Goal: Information Seeking & Learning: Learn about a topic

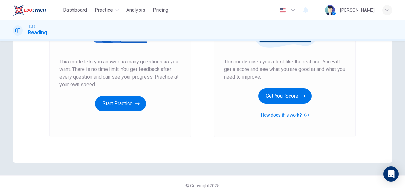
scroll to position [117, 0]
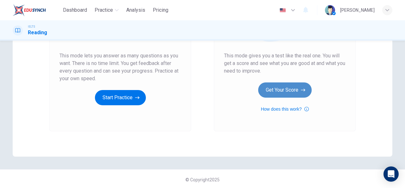
click at [291, 84] on button "Get Your Score" at bounding box center [284, 89] width 53 height 15
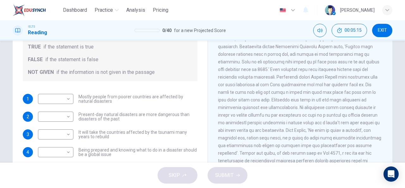
scroll to position [90, 0]
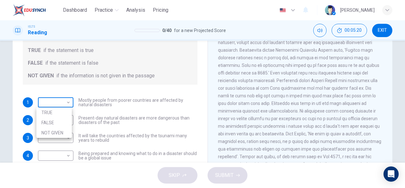
click at [65, 103] on body "Dashboard Practice Analysis Pricing English en ​ [PERSON_NAME] IELTS Reading 0 …" at bounding box center [202, 94] width 405 height 188
click at [59, 122] on li "FALSE" at bounding box center [53, 122] width 35 height 10
type input "FALSE"
click at [66, 103] on body "Dashboard Practice Analysis Pricing English en ​ [PERSON_NAME] IELTS Reading 0 …" at bounding box center [202, 94] width 405 height 188
click at [93, 110] on div at bounding box center [202, 94] width 405 height 188
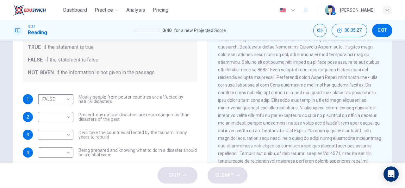
scroll to position [94, 0]
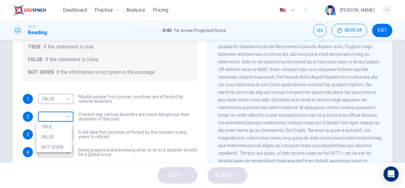
click at [67, 116] on body "Dashboard Practice Analysis Pricing English en ​ [PERSON_NAME] IELTS Reading 0 …" at bounding box center [202, 94] width 405 height 188
click at [65, 126] on li "TRUE" at bounding box center [53, 126] width 35 height 10
type input "TRUE"
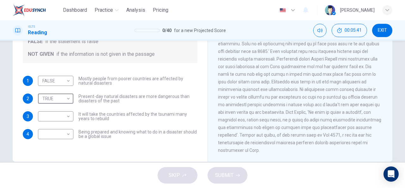
scroll to position [112, 0]
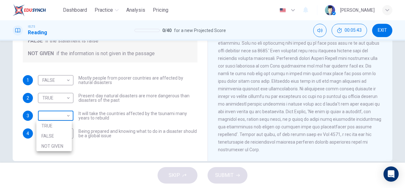
click at [68, 115] on body "Dashboard Practice Analysis Pricing English en ​ [PERSON_NAME] IELTS Reading 0 …" at bounding box center [202, 94] width 405 height 188
click at [60, 127] on li "TRUE" at bounding box center [53, 125] width 35 height 10
type input "TRUE"
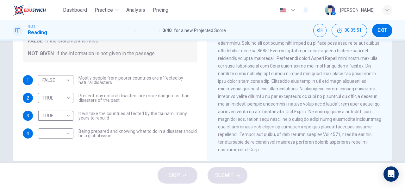
scroll to position [123, 0]
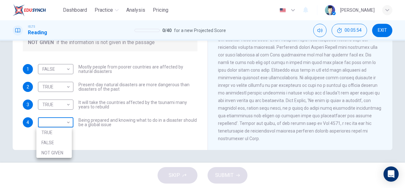
click at [69, 123] on body "Dashboard Practice Analysis Pricing English en ​ [PERSON_NAME] IELTS Reading 0 …" at bounding box center [202, 94] width 405 height 188
click at [65, 130] on li "TRUE" at bounding box center [53, 132] width 35 height 10
type input "TRUE"
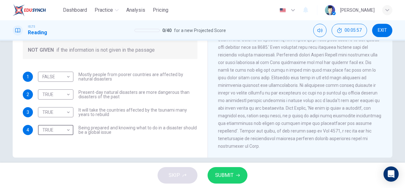
scroll to position [114, 0]
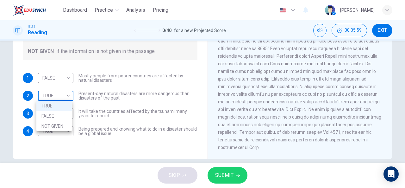
click at [66, 95] on body "Dashboard Practice Analysis Pricing English en ​ [PERSON_NAME] IELTS Reading 0 …" at bounding box center [202, 94] width 405 height 188
click at [63, 125] on li "NOT GIVEN" at bounding box center [53, 126] width 35 height 10
type input "NOT GIVEN"
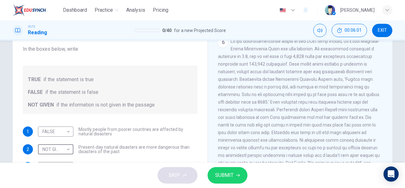
scroll to position [61, 0]
click at [219, 174] on span "SUBMIT" at bounding box center [224, 174] width 18 height 9
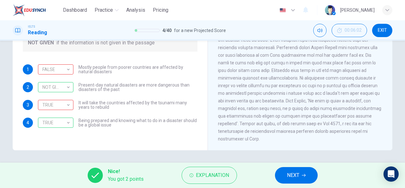
scroll to position [123, 0]
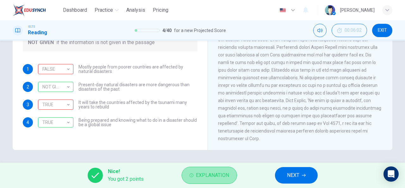
click at [193, 175] on icon "button" at bounding box center [191, 175] width 4 height 4
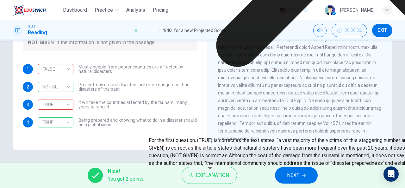
drag, startPoint x: 243, startPoint y: 72, endPoint x: 242, endPoint y: 126, distance: 53.8
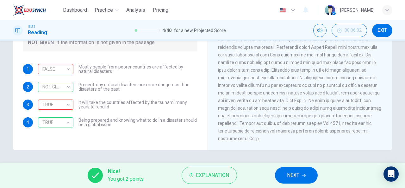
click at [292, 176] on span "NEXT" at bounding box center [293, 174] width 12 height 9
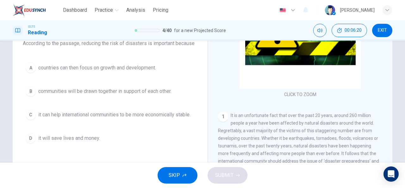
scroll to position [60, 0]
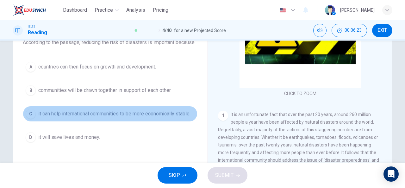
click at [142, 111] on span "it can help international communities to be more economically stable." at bounding box center [114, 114] width 152 height 8
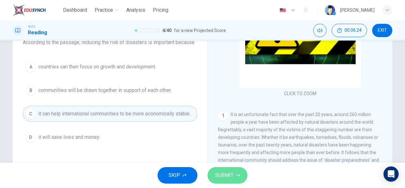
click at [218, 175] on span "SUBMIT" at bounding box center [224, 174] width 18 height 9
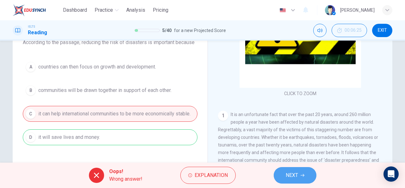
click at [287, 175] on span "NEXT" at bounding box center [292, 174] width 12 height 9
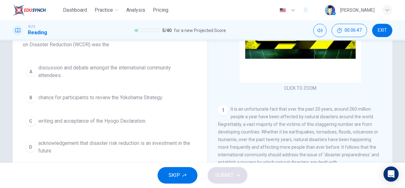
scroll to position [66, 0]
click at [138, 140] on span "acknowledgement that disaster risk reduction is an investment in the future." at bounding box center [116, 146] width 156 height 15
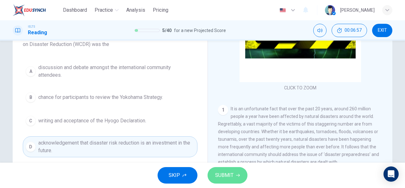
click at [240, 173] on button "SUBMIT" at bounding box center [227, 175] width 40 height 16
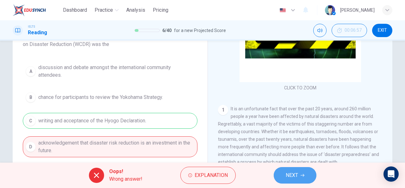
click at [291, 173] on span "NEXT" at bounding box center [292, 174] width 12 height 9
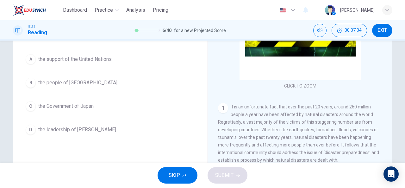
scroll to position [34, 0]
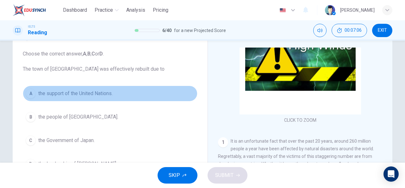
click at [96, 96] on span "the support of the United Nations." at bounding box center [75, 93] width 74 height 8
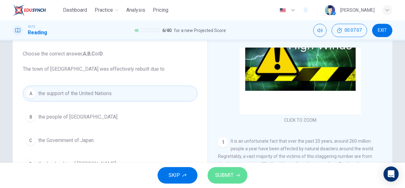
click at [233, 181] on button "SUBMIT" at bounding box center [227, 175] width 40 height 16
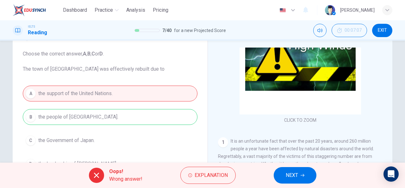
click at [283, 174] on button "NEXT" at bounding box center [295, 175] width 43 height 16
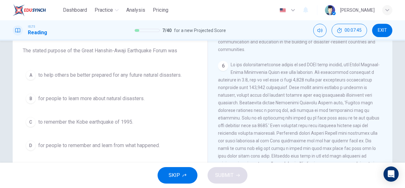
scroll to position [52, 0]
click at [124, 65] on div "Question 8 Choose the correct answer, A , B , C or D . The stated purpose of th…" at bounding box center [110, 83] width 185 height 152
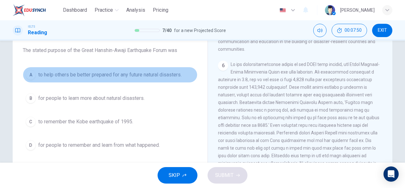
click at [125, 72] on span "to help others be better prepared for any future natural disasters." at bounding box center [109, 75] width 143 height 8
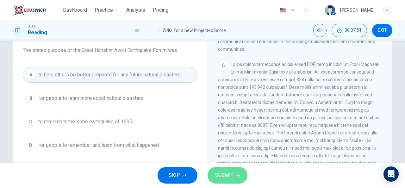
click at [215, 172] on span "SUBMIT" at bounding box center [224, 174] width 18 height 9
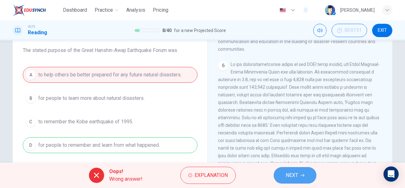
click at [291, 170] on button "NEXT" at bounding box center [295, 175] width 43 height 16
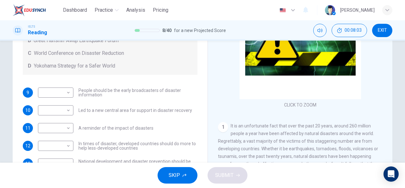
scroll to position [93, 0]
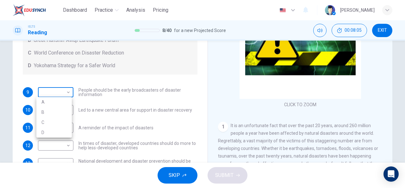
click at [66, 92] on body "Dashboard Practice Analysis Pricing English en ​ [PERSON_NAME] IELTS Reading 8 …" at bounding box center [202, 94] width 405 height 188
click at [110, 91] on div at bounding box center [202, 94] width 405 height 188
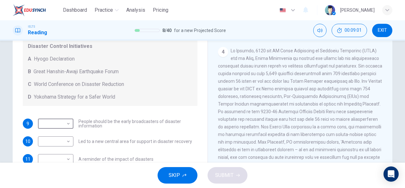
scroll to position [304, 0]
click at [67, 124] on body "Dashboard Practice Analysis Pricing English en ​ [PERSON_NAME] IELTS Reading 8 …" at bounding box center [202, 94] width 405 height 188
click at [54, 165] on li "D" at bounding box center [53, 163] width 35 height 10
type input "D"
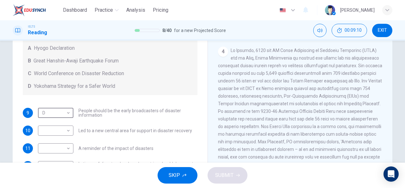
scroll to position [30, 0]
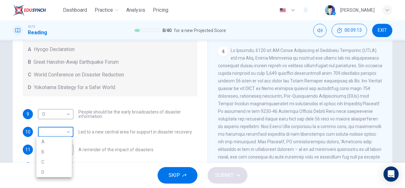
click at [67, 131] on body "Dashboard Practice Analysis Pricing English en ​ [PERSON_NAME] IELTS Reading 8 …" at bounding box center [202, 94] width 405 height 188
click at [50, 139] on li "A" at bounding box center [53, 141] width 35 height 10
type input "A"
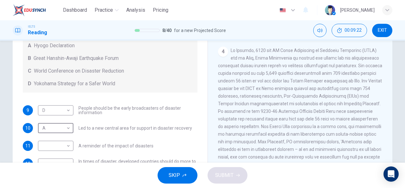
scroll to position [34, 0]
click at [67, 145] on body "Dashboard Practice Analysis Pricing English en ​ Tamma Musholeha IELTS Reading …" at bounding box center [202, 94] width 405 height 188
click at [50, 169] on li "C" at bounding box center [53, 167] width 35 height 10
type input "C"
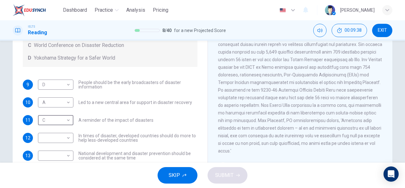
scroll to position [39, 0]
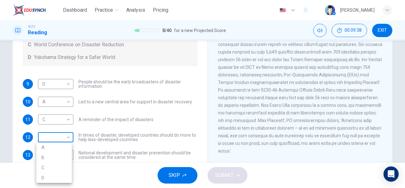
click at [68, 139] on body "Dashboard Practice Analysis Pricing English en ​ Tamma Musholeha IELTS Reading …" at bounding box center [202, 94] width 405 height 188
click at [52, 154] on li "B" at bounding box center [53, 157] width 35 height 10
type input "B"
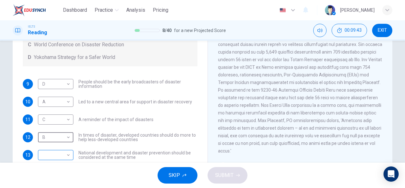
scroll to position [106, 0]
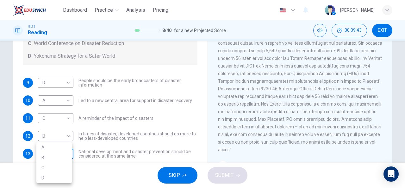
click at [69, 154] on body "Dashboard Practice Analysis Pricing English en ​ Tamma Musholeha IELTS Reading …" at bounding box center [202, 94] width 405 height 188
click at [59, 150] on li "A" at bounding box center [53, 147] width 35 height 10
type input "A"
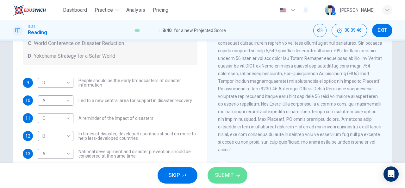
click at [226, 180] on button "SUBMIT" at bounding box center [227, 175] width 40 height 16
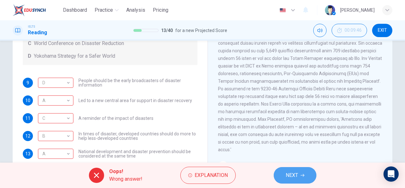
click at [286, 176] on span "NEXT" at bounding box center [292, 174] width 12 height 9
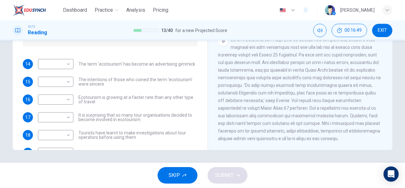
scroll to position [0, 0]
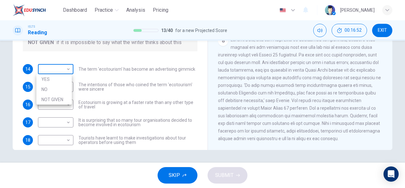
click at [67, 69] on body "Dashboard Practice Analysis Pricing English en ​ [PERSON_NAME] IELTS Reading 13…" at bounding box center [202, 94] width 405 height 188
click at [64, 99] on li "NOT GIVEN" at bounding box center [53, 99] width 35 height 10
type input "NOT GIVEN"
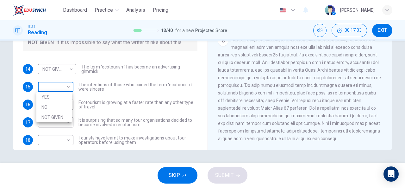
click at [69, 88] on body "Dashboard Practice Analysis Pricing English en ​ [PERSON_NAME] IELTS Reading 13…" at bounding box center [202, 94] width 405 height 188
click at [65, 99] on li "YES" at bounding box center [53, 97] width 35 height 10
type input "YES"
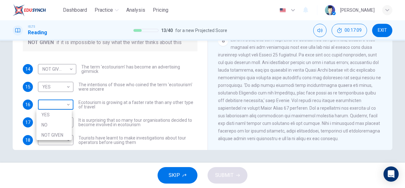
click at [65, 105] on body "Dashboard Practice Analysis Pricing English en ​ [PERSON_NAME] IELTS Reading 13…" at bounding box center [202, 94] width 405 height 188
click at [65, 118] on li "YES" at bounding box center [53, 114] width 35 height 10
type input "YES"
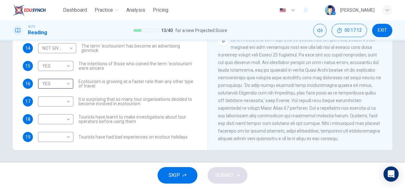
scroll to position [22, 0]
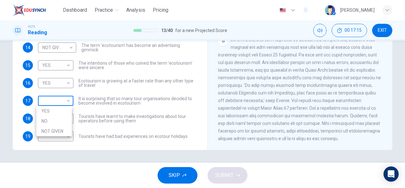
click at [67, 102] on body "Dashboard Practice Analysis Pricing English en ​ [PERSON_NAME] IELTS Reading 13…" at bounding box center [202, 94] width 405 height 188
click at [63, 111] on li "YES" at bounding box center [53, 111] width 35 height 10
type input "YES"
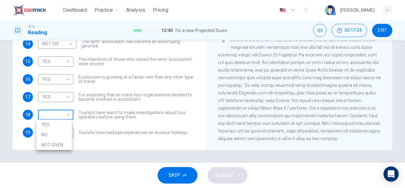
click at [67, 115] on body "Dashboard Practice Analysis Pricing English en ​ [PERSON_NAME] IELTS Reading 13…" at bounding box center [202, 94] width 405 height 188
click at [65, 122] on li "YES" at bounding box center [53, 124] width 35 height 10
type input "YES"
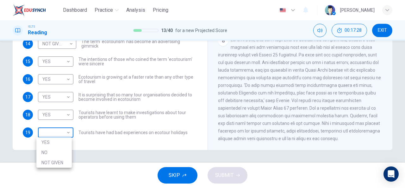
click at [66, 134] on body "Dashboard Practice Analysis Pricing English en ​ [PERSON_NAME] IELTS Reading 13…" at bounding box center [202, 94] width 405 height 188
click at [65, 145] on li "YES" at bounding box center [53, 142] width 35 height 10
type input "YES"
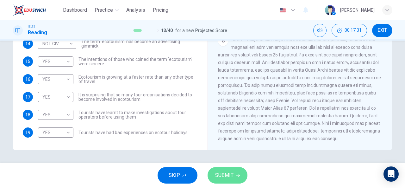
click at [226, 173] on span "SUBMIT" at bounding box center [224, 174] width 18 height 9
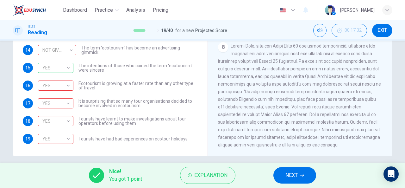
scroll to position [117, 0]
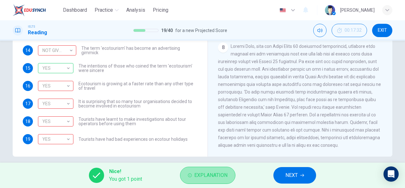
click at [211, 175] on span "Explanation" at bounding box center [210, 174] width 33 height 9
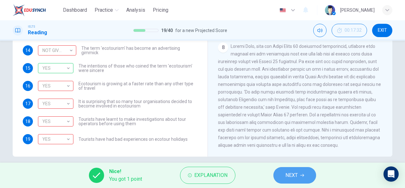
click at [302, 172] on button "NEXT" at bounding box center [294, 175] width 43 height 16
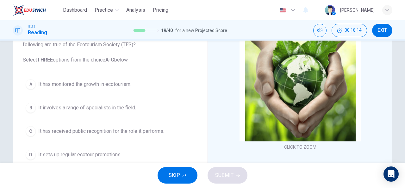
scroll to position [49, 0]
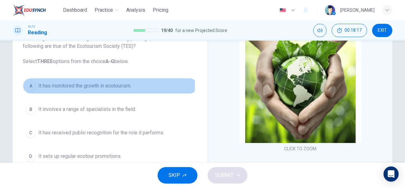
click at [30, 86] on div "A" at bounding box center [31, 86] width 10 height 10
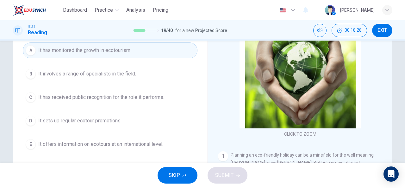
scroll to position [64, 0]
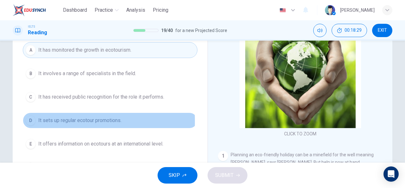
click at [32, 120] on div "D" at bounding box center [31, 120] width 10 height 10
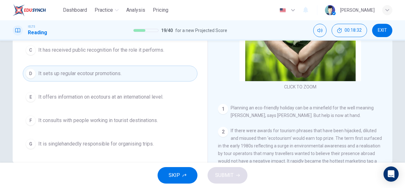
scroll to position [111, 0]
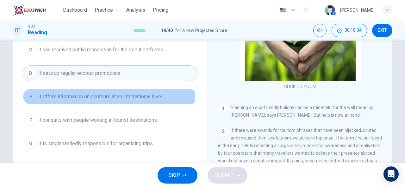
click at [27, 99] on div "E" at bounding box center [31, 96] width 10 height 10
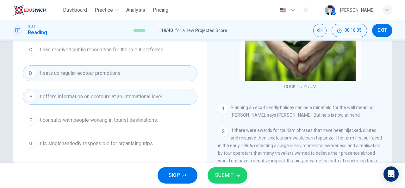
click at [225, 174] on span "SUBMIT" at bounding box center [224, 174] width 18 height 9
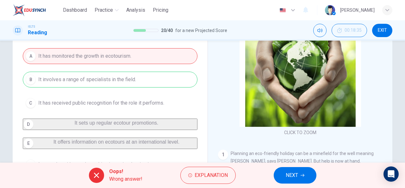
scroll to position [0, 0]
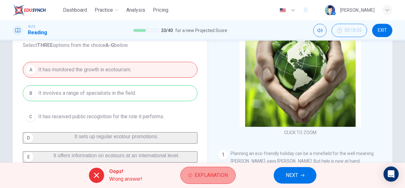
click at [220, 172] on span "Explanation" at bounding box center [210, 174] width 33 height 9
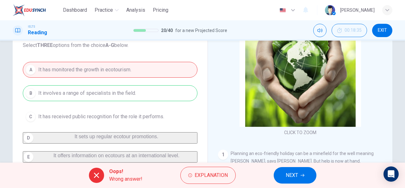
scroll to position [21, 0]
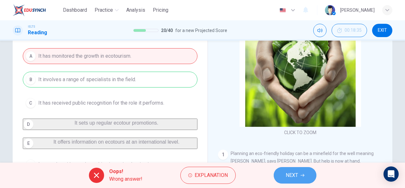
click at [289, 171] on span "NEXT" at bounding box center [292, 174] width 12 height 9
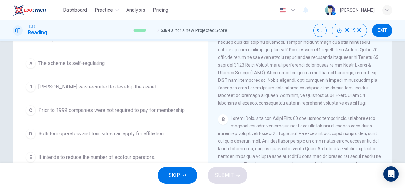
scroll to position [596, 0]
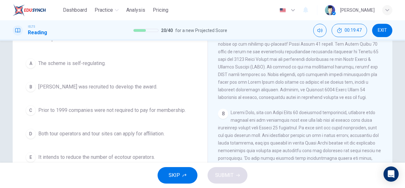
drag, startPoint x: 175, startPoint y: 117, endPoint x: 127, endPoint y: 89, distance: 55.0
click at [127, 89] on div "A The scheme is self-regulating. B [PERSON_NAME] was recruited to develop the a…" at bounding box center [110, 109] width 175 height 109
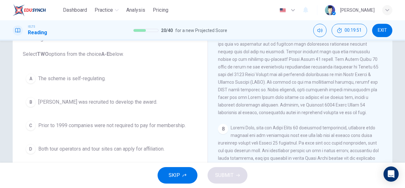
scroll to position [56, 0]
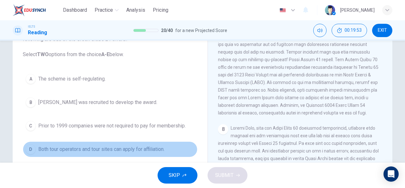
click at [125, 146] on span "Both tour operators and tour sites can apply for affiliation." at bounding box center [101, 149] width 126 height 8
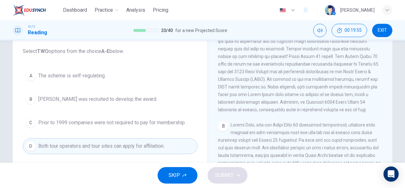
scroll to position [60, 0]
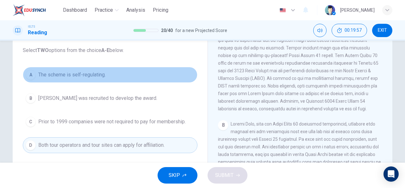
click at [88, 77] on span "The scheme is self-regulating." at bounding box center [71, 75] width 67 height 8
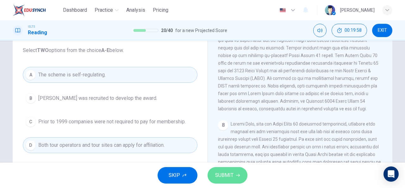
click at [224, 177] on span "SUBMIT" at bounding box center [224, 174] width 18 height 9
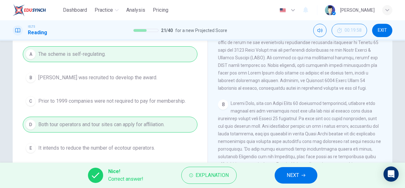
scroll to position [79, 0]
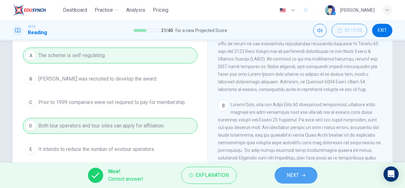
click at [294, 173] on span "NEXT" at bounding box center [293, 174] width 12 height 9
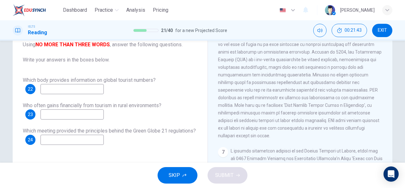
scroll to position [464, 0]
click at [85, 114] on input at bounding box center [71, 114] width 63 height 10
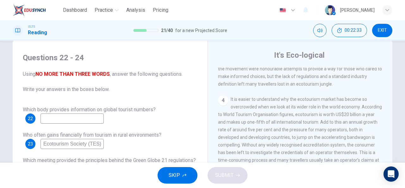
scroll to position [13, 0]
type input "Ecotourism Society (TES)"
click at [78, 117] on input at bounding box center [71, 119] width 63 height 10
type input "b"
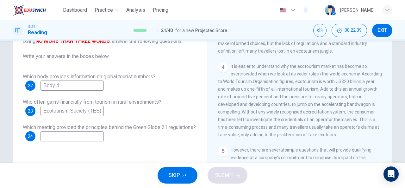
scroll to position [57, 0]
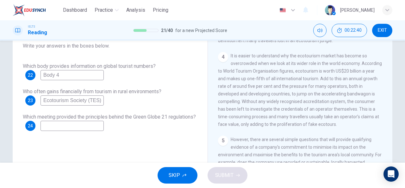
type input "Body 4"
click at [89, 128] on input at bounding box center [71, 125] width 63 height 10
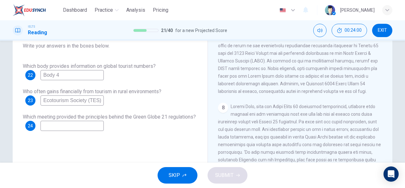
scroll to position [638, 0]
click at [104, 123] on input at bounding box center [71, 125] width 63 height 10
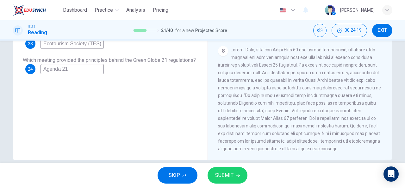
scroll to position [123, 0]
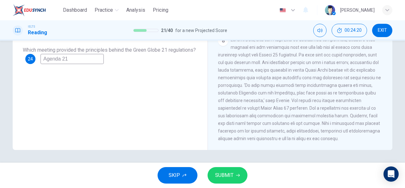
type input "Agenda 21"
click at [237, 179] on button "SUBMIT" at bounding box center [227, 175] width 40 height 16
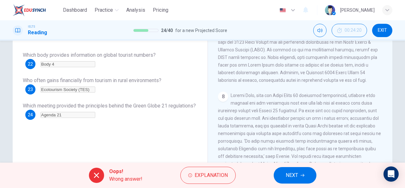
scroll to position [67, 0]
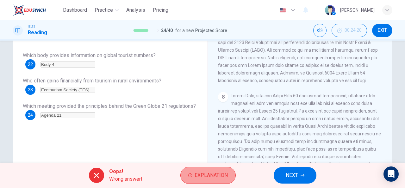
click at [198, 173] on span "Explanation" at bounding box center [210, 174] width 33 height 9
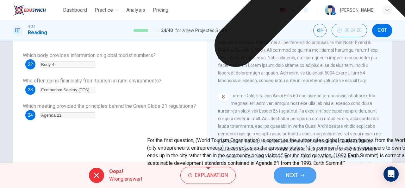
click at [282, 173] on button "NEXT" at bounding box center [295, 175] width 43 height 16
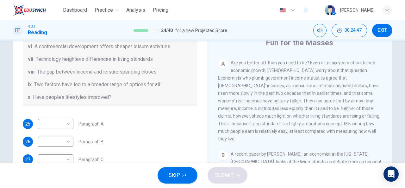
scroll to position [25, 0]
click at [65, 126] on body "Dashboard Practice Analysis Pricing English en ​ Tamma Musholeha IELTS Reading …" at bounding box center [202, 94] width 405 height 188
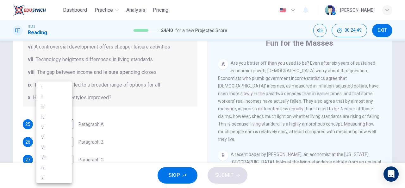
click at [141, 134] on div at bounding box center [202, 94] width 405 height 188
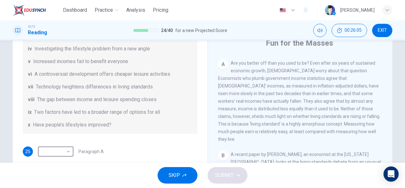
scroll to position [104, 0]
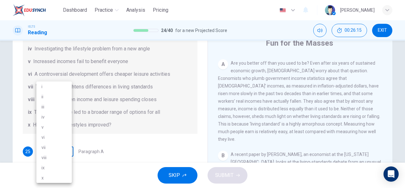
click at [69, 151] on body "Dashboard Practice Analysis Pricing English en ​ Tamma Musholeha IELTS Reading …" at bounding box center [202, 94] width 405 height 188
click at [55, 174] on li "x" at bounding box center [53, 177] width 35 height 10
type input "x"
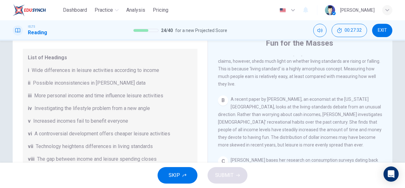
scroll to position [132, 0]
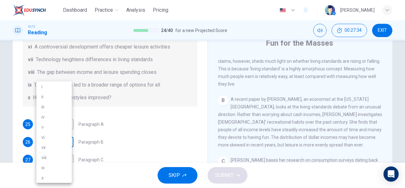
click at [67, 141] on body "Dashboard Practice Analysis Pricing English en ​ Tamma Musholeha IELTS Reading …" at bounding box center [202, 94] width 405 height 188
click at [52, 86] on li "i" at bounding box center [53, 86] width 35 height 10
type input "i"
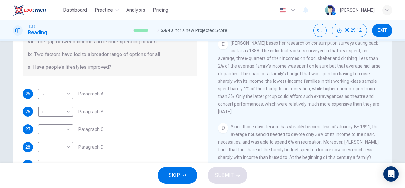
scroll to position [56, 0]
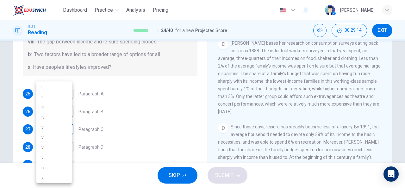
click at [68, 130] on body "Dashboard Practice Analysis Pricing English en ​ Tamma Musholeha IELTS Reading …" at bounding box center [202, 94] width 405 height 188
click at [63, 157] on li "viii" at bounding box center [53, 157] width 35 height 10
type input "viii"
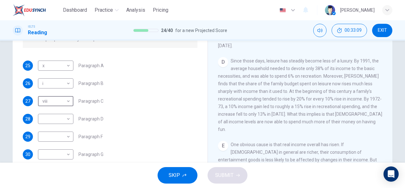
scroll to position [83, 0]
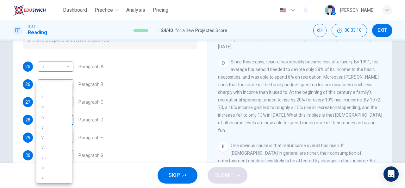
click at [67, 120] on body "Dashboard Practice Analysis Pricing English en ​ Tamma Musholeha IELTS Reading …" at bounding box center [202, 94] width 405 height 188
click at [54, 108] on li "iii" at bounding box center [53, 107] width 35 height 10
type input "iii"
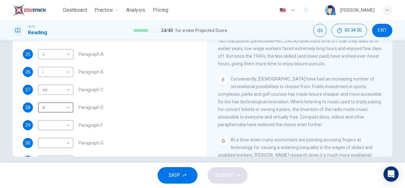
scroll to position [111, 0]
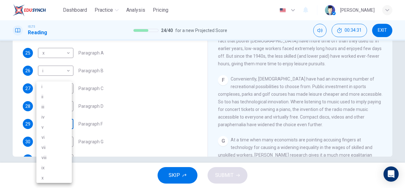
click at [69, 124] on body "Dashboard Practice Analysis Pricing English en ​ Tamma Musholeha IELTS Reading …" at bounding box center [202, 94] width 405 height 188
click at [55, 135] on li "vi" at bounding box center [53, 137] width 35 height 10
type input "vi"
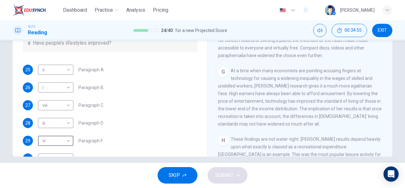
scroll to position [132, 0]
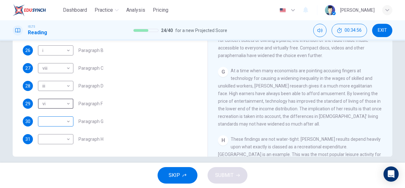
click at [67, 120] on body "Dashboard Practice Analysis Pricing English en ​ Tamma Musholeha IELTS Reading …" at bounding box center [202, 94] width 405 height 188
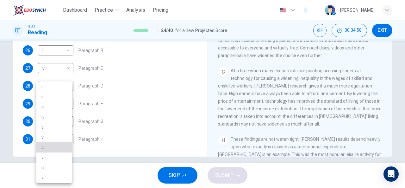
click at [53, 144] on li "vii" at bounding box center [53, 147] width 35 height 10
type input "vii"
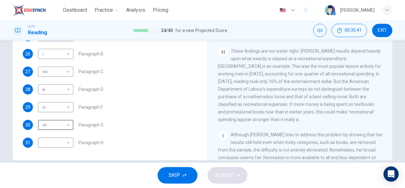
scroll to position [123, 0]
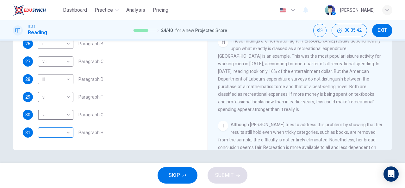
click at [68, 134] on body "Dashboard Practice Analysis Pricing English en ​ Tamma Musholeha IELTS Reading …" at bounding box center [202, 94] width 405 height 188
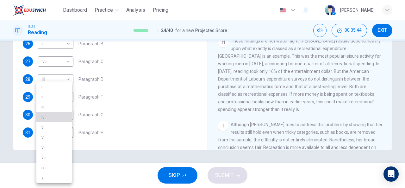
click at [54, 118] on li "iv" at bounding box center [53, 117] width 35 height 10
type input "iv"
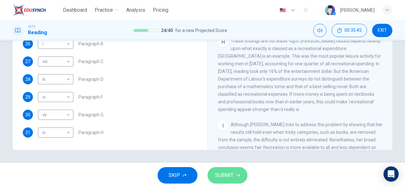
click at [223, 179] on span "SUBMIT" at bounding box center [224, 174] width 18 height 9
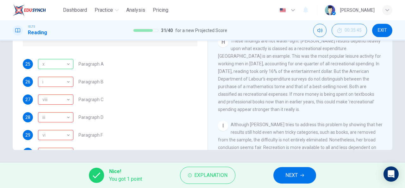
scroll to position [132, 0]
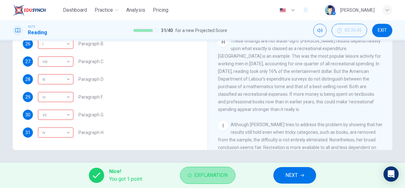
click at [202, 177] on span "Explanation" at bounding box center [210, 174] width 33 height 9
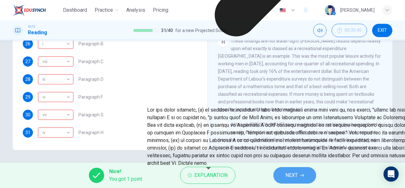
click at [292, 177] on span "NEXT" at bounding box center [291, 174] width 12 height 9
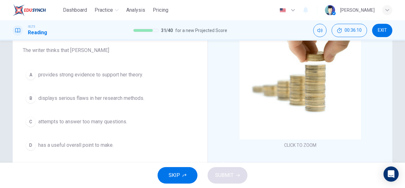
scroll to position [52, 0]
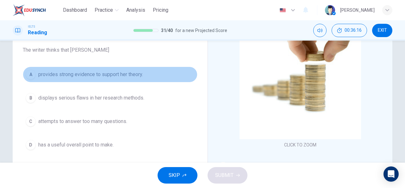
click at [117, 73] on span "provides strong evidence to support her theory." at bounding box center [90, 75] width 105 height 8
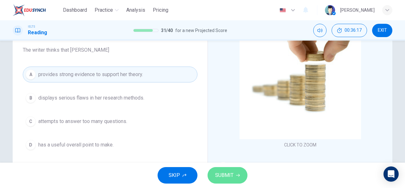
click at [225, 170] on button "SUBMIT" at bounding box center [227, 175] width 40 height 16
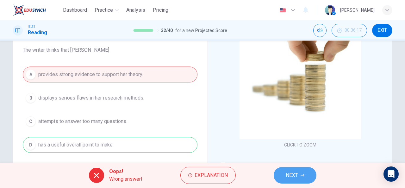
click at [290, 180] on button "NEXT" at bounding box center [295, 175] width 43 height 16
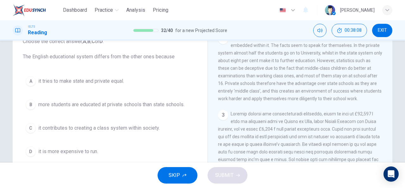
scroll to position [218, 0]
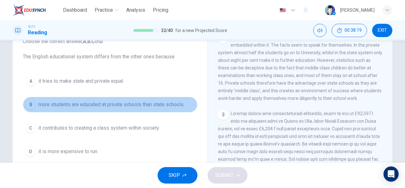
click at [161, 103] on span "more students are educated at private schools than state schools." at bounding box center [111, 105] width 146 height 8
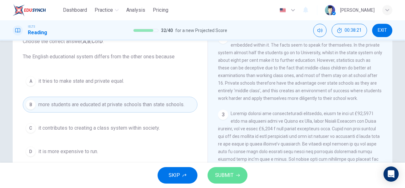
click at [225, 173] on span "SUBMIT" at bounding box center [224, 174] width 18 height 9
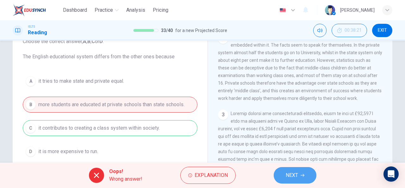
click at [288, 172] on span "NEXT" at bounding box center [292, 174] width 12 height 9
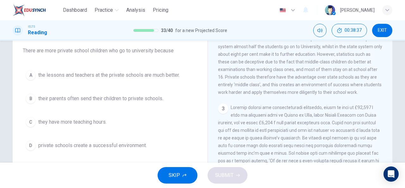
scroll to position [52, 0]
click at [154, 73] on span "the lessons and teachers at the private schools are much better." at bounding box center [108, 75] width 141 height 8
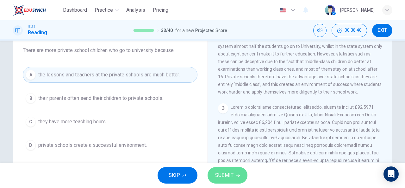
click at [221, 175] on span "SUBMIT" at bounding box center [224, 174] width 18 height 9
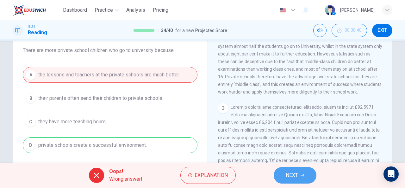
click at [280, 173] on button "NEXT" at bounding box center [295, 175] width 43 height 16
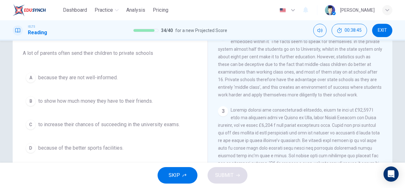
scroll to position [50, 0]
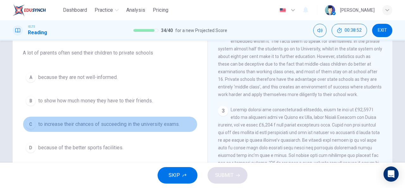
click at [166, 121] on span "to increase their chances of succeeding in the university exams." at bounding box center [108, 124] width 141 height 8
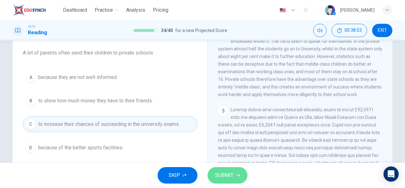
click at [229, 173] on span "SUBMIT" at bounding box center [224, 174] width 18 height 9
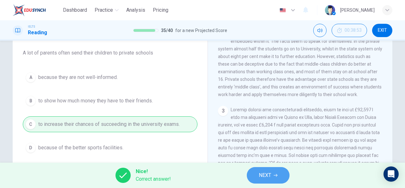
click at [267, 179] on span "NEXT" at bounding box center [265, 174] width 12 height 9
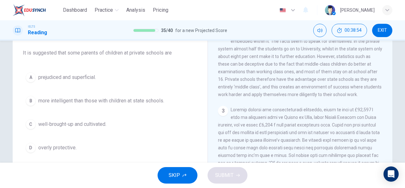
scroll to position [48, 0]
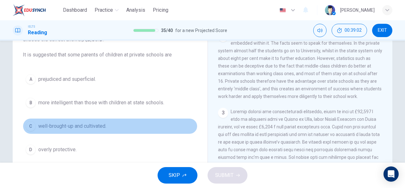
click at [99, 125] on span "well-brought-up and cultivated." at bounding box center [72, 126] width 68 height 8
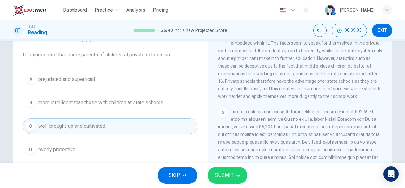
click at [214, 175] on button "SUBMIT" at bounding box center [227, 175] width 40 height 16
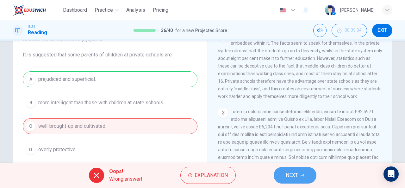
click at [287, 176] on span "NEXT" at bounding box center [292, 174] width 12 height 9
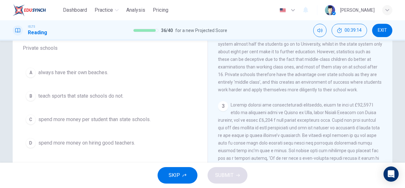
scroll to position [55, 0]
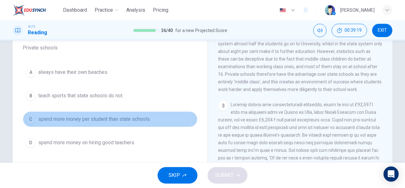
click at [136, 119] on span "spend more money per student than state schools." at bounding box center [94, 119] width 112 height 8
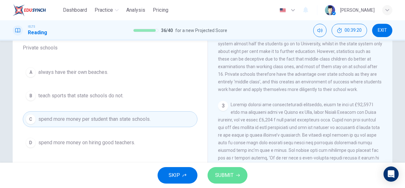
click at [227, 176] on span "SUBMIT" at bounding box center [224, 174] width 18 height 9
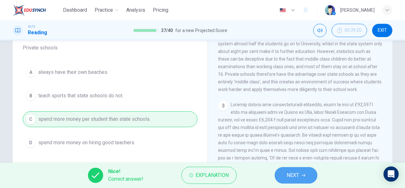
click at [296, 177] on span "NEXT" at bounding box center [293, 174] width 12 height 9
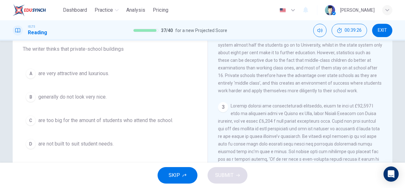
scroll to position [54, 0]
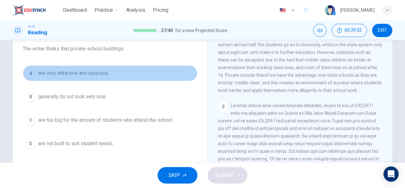
click at [98, 76] on span "are very attractive and luxurious." at bounding box center [73, 73] width 71 height 8
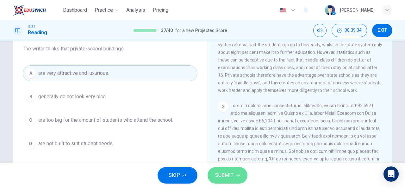
click at [219, 179] on span "SUBMIT" at bounding box center [224, 174] width 18 height 9
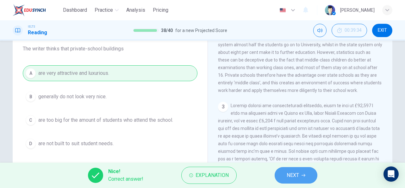
click at [297, 170] on span "NEXT" at bounding box center [293, 174] width 12 height 9
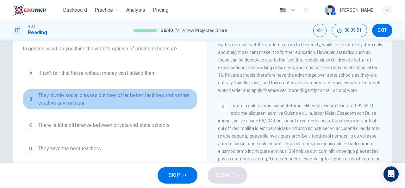
click at [129, 95] on span "They divide social classes but they offer better facilities and a more creative…" at bounding box center [116, 98] width 156 height 15
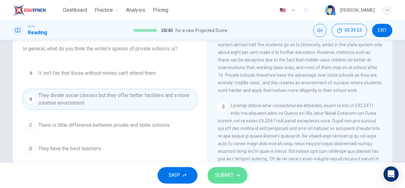
click at [230, 173] on span "SUBMIT" at bounding box center [224, 174] width 18 height 9
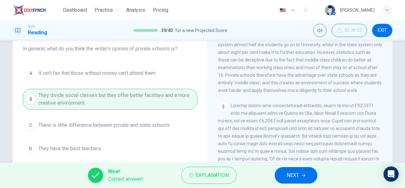
click at [285, 175] on button "NEXT" at bounding box center [295, 175] width 43 height 16
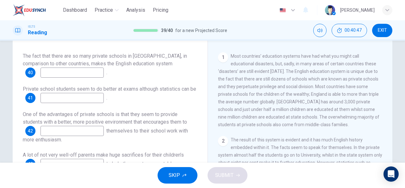
scroll to position [103, 0]
click at [74, 74] on input at bounding box center [71, 72] width 63 height 10
type input "unique"
click at [83, 101] on input at bounding box center [71, 98] width 63 height 10
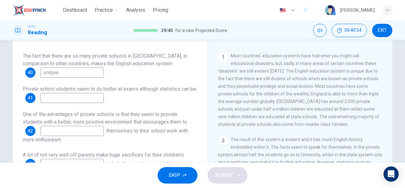
click at [82, 101] on input at bounding box center [71, 98] width 63 height 10
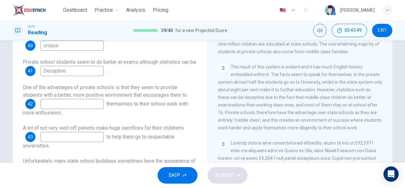
scroll to position [149, 0]
type input "Deceptive"
click at [92, 102] on input at bounding box center [71, 104] width 63 height 10
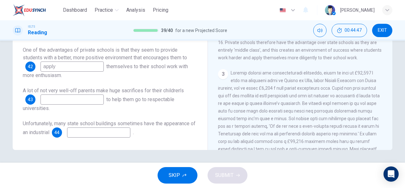
scroll to position [182, 0]
type input "apply"
drag, startPoint x: 347, startPoint y: 101, endPoint x: 359, endPoint y: 100, distance: 12.1
click at [359, 100] on span at bounding box center [299, 118] width 162 height 96
drag, startPoint x: 359, startPoint y: 100, endPoint x: 349, endPoint y: 102, distance: 9.8
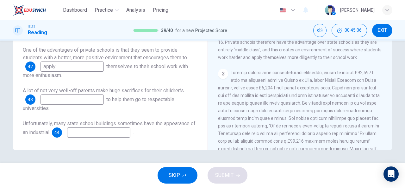
click at [349, 102] on span at bounding box center [299, 118] width 162 height 96
click at [76, 99] on input at bounding box center [71, 99] width 63 height 10
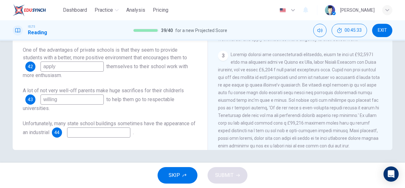
scroll to position [200, 0]
type input "w"
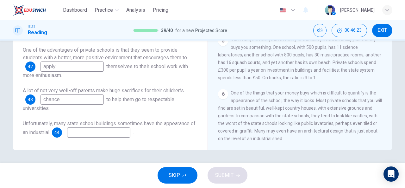
scroll to position [400, 0]
type input "chance"
click at [92, 134] on input at bounding box center [98, 132] width 63 height 10
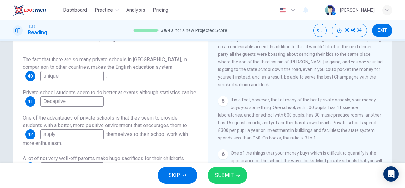
scroll to position [63, 0]
type input "shed"
click at [233, 175] on span "SUBMIT" at bounding box center [224, 174] width 18 height 9
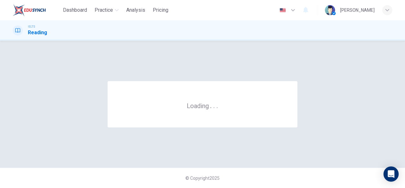
scroll to position [0, 0]
